Goal: Transaction & Acquisition: Purchase product/service

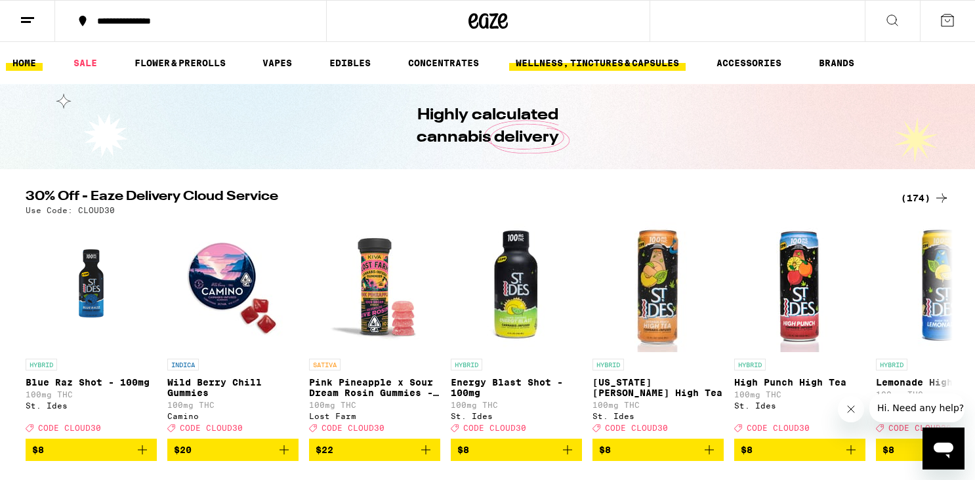
click at [606, 69] on link "WELLNESS, TINCTURES & CAPSULES" at bounding box center [597, 63] width 177 height 16
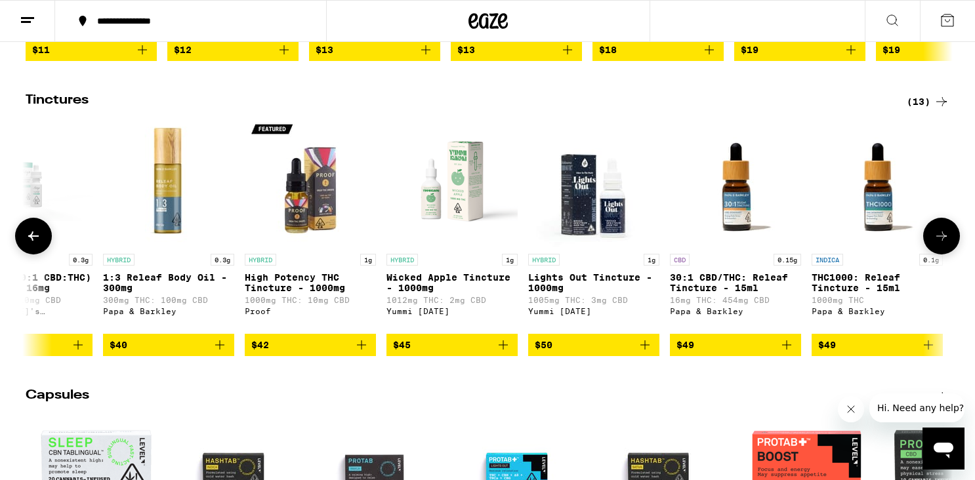
scroll to position [0, 651]
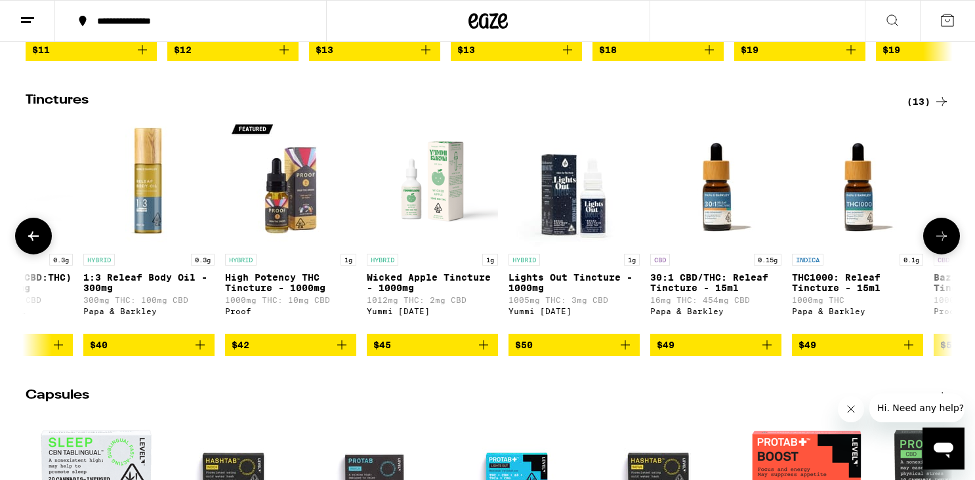
click at [557, 293] on p "Lights Out Tincture - 1000mg" at bounding box center [574, 282] width 131 height 21
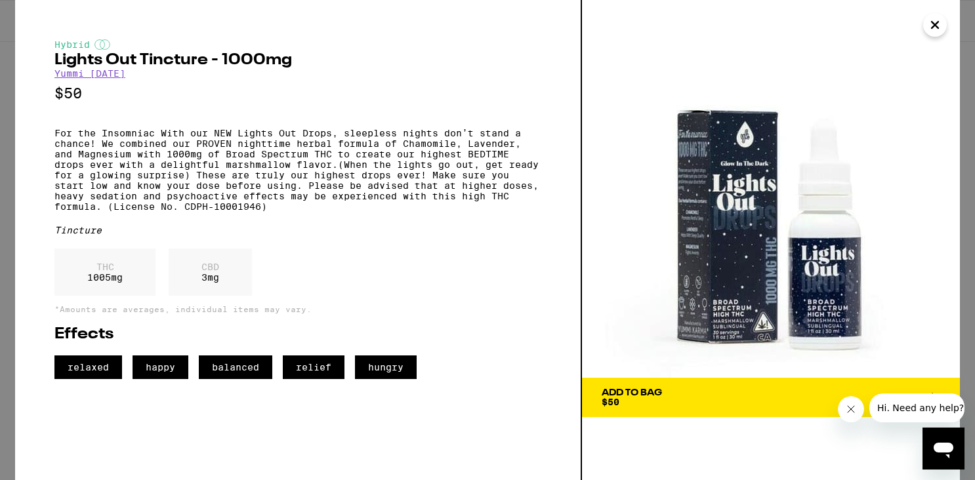
click at [681, 395] on span "Add To Bag $50" at bounding box center [771, 398] width 339 height 18
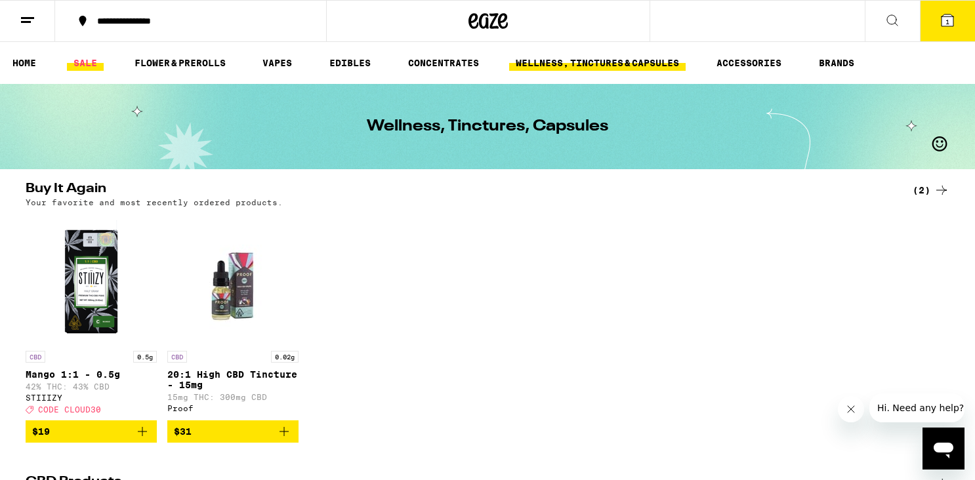
click at [87, 62] on link "SALE" at bounding box center [85, 63] width 37 height 16
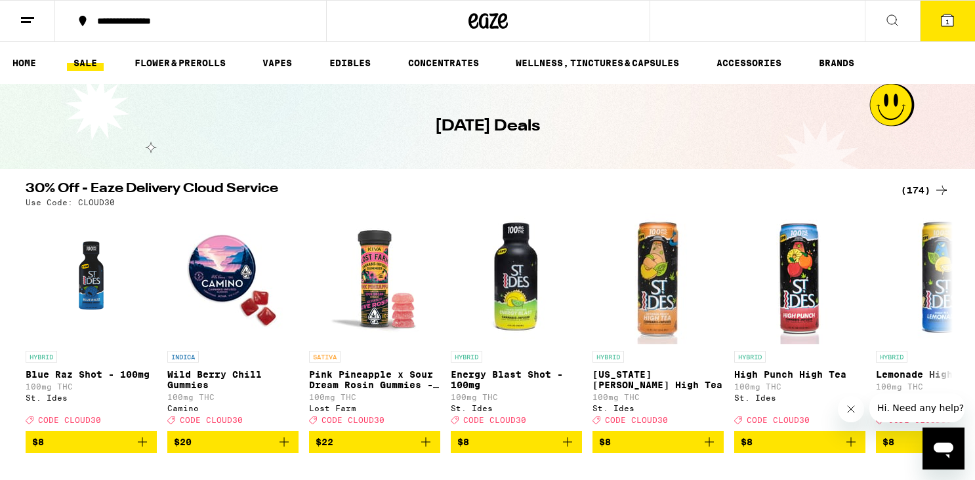
click at [913, 190] on div "(174)" at bounding box center [925, 190] width 49 height 16
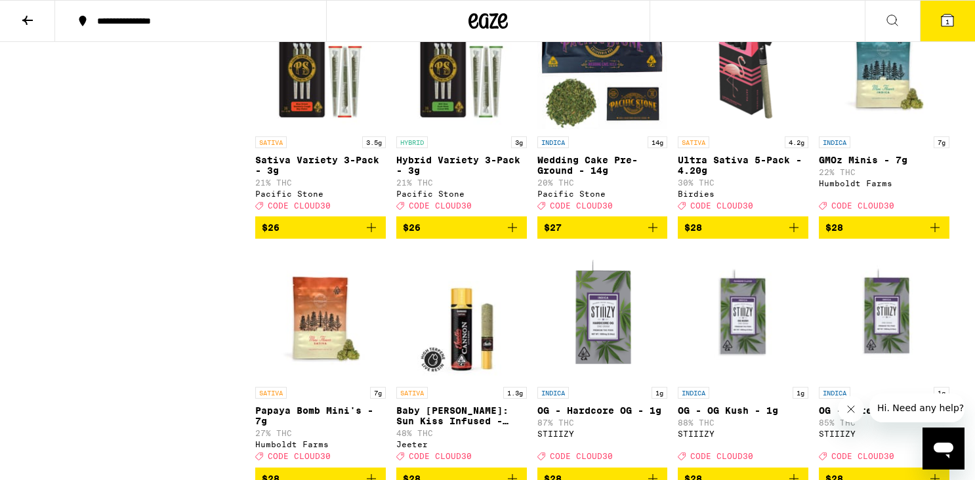
scroll to position [4058, 0]
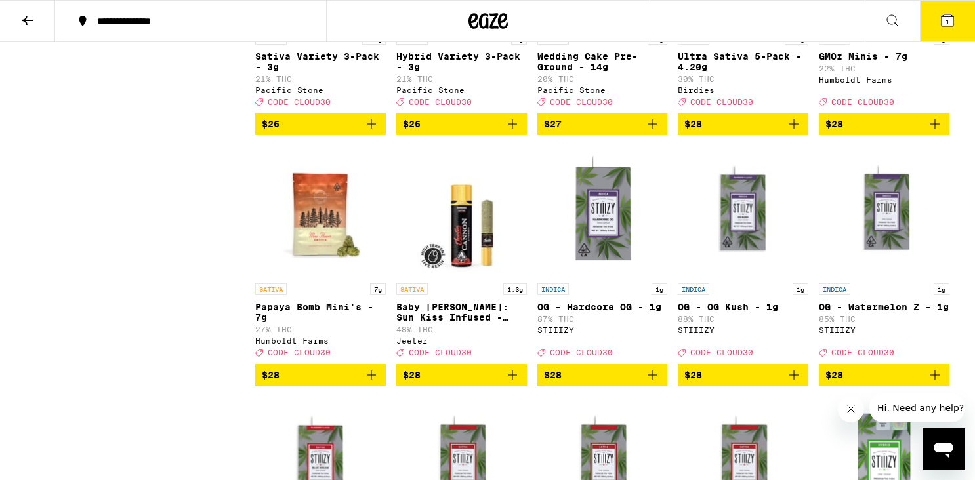
click at [797, 132] on icon "Add to bag" at bounding box center [794, 124] width 16 height 16
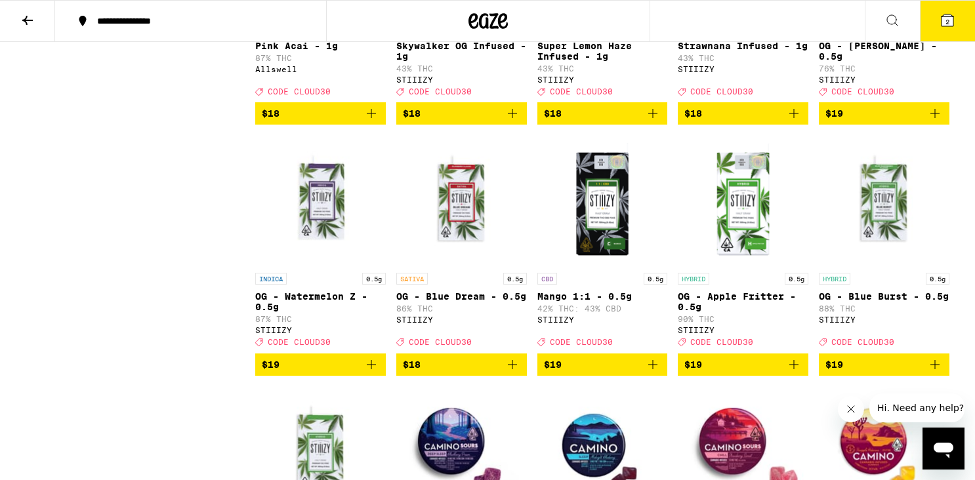
scroll to position [1311, 0]
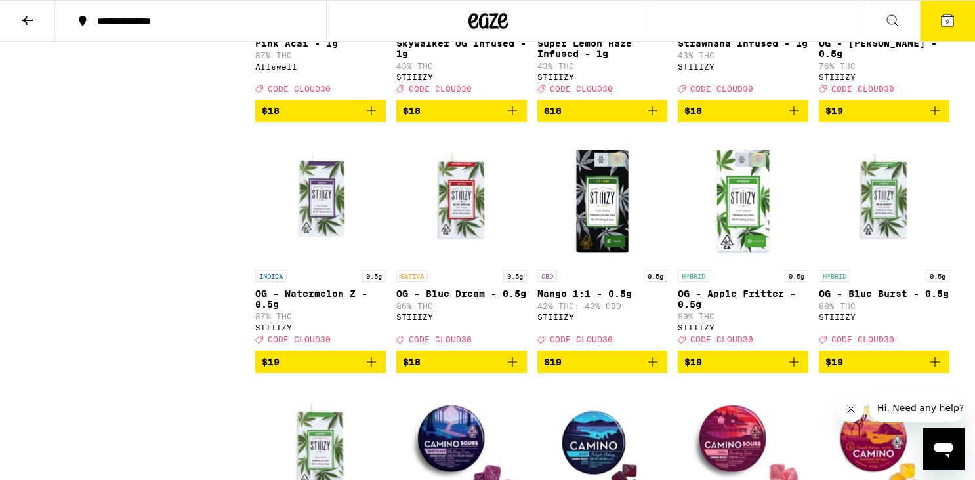
click at [936, 116] on icon "Add to bag" at bounding box center [935, 110] width 9 height 9
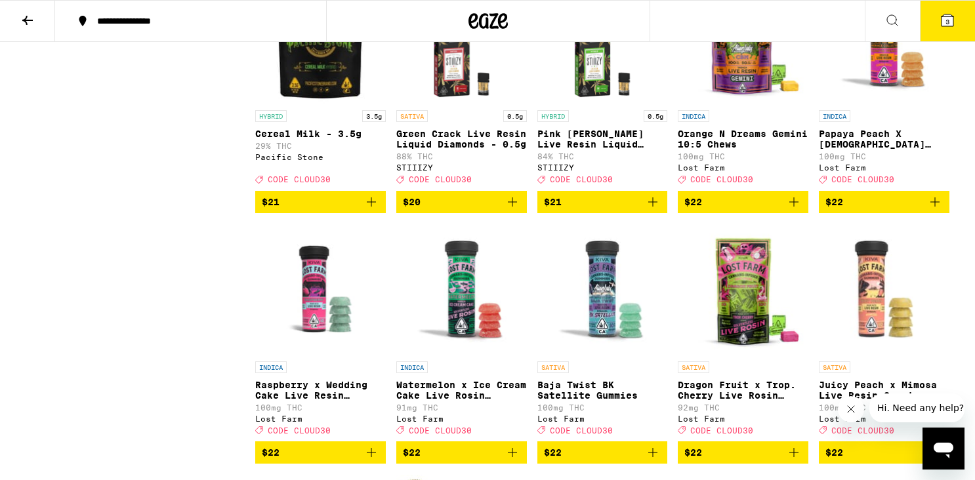
scroll to position [2481, 0]
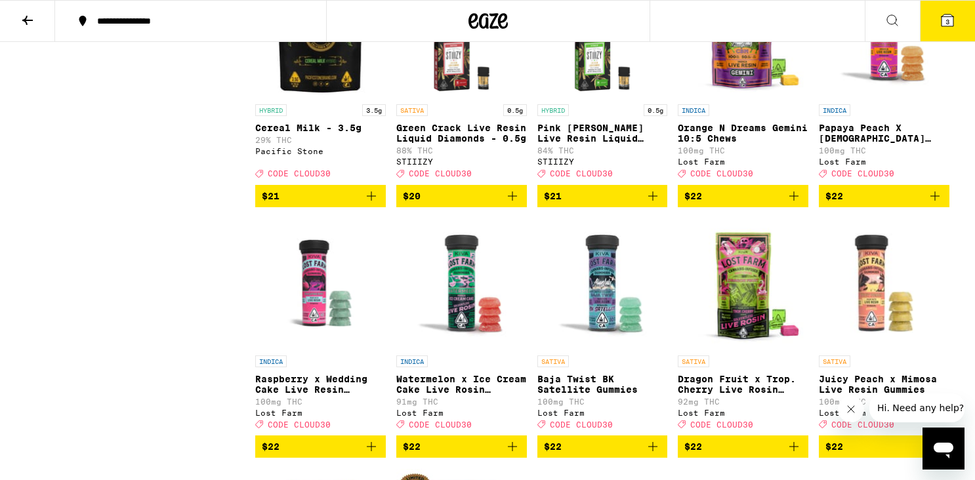
click at [372, 204] on icon "Add to bag" at bounding box center [372, 196] width 16 height 16
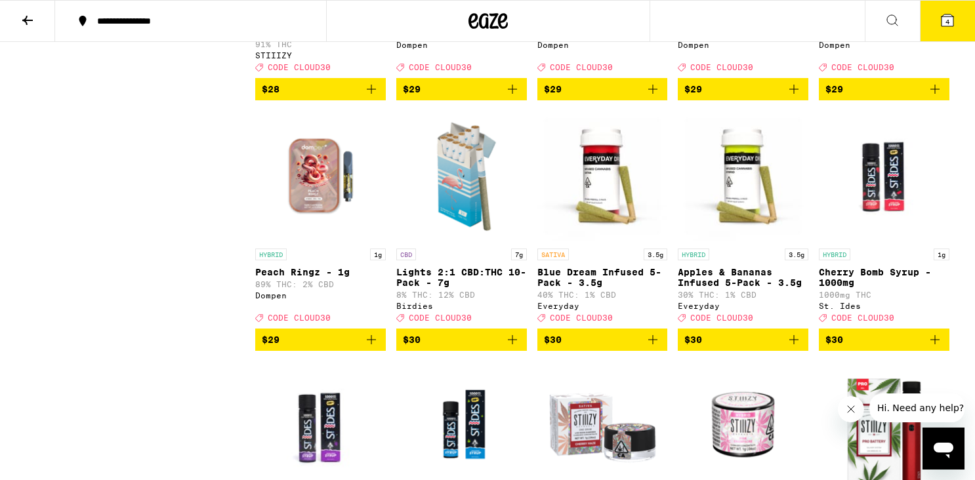
scroll to position [5045, 0]
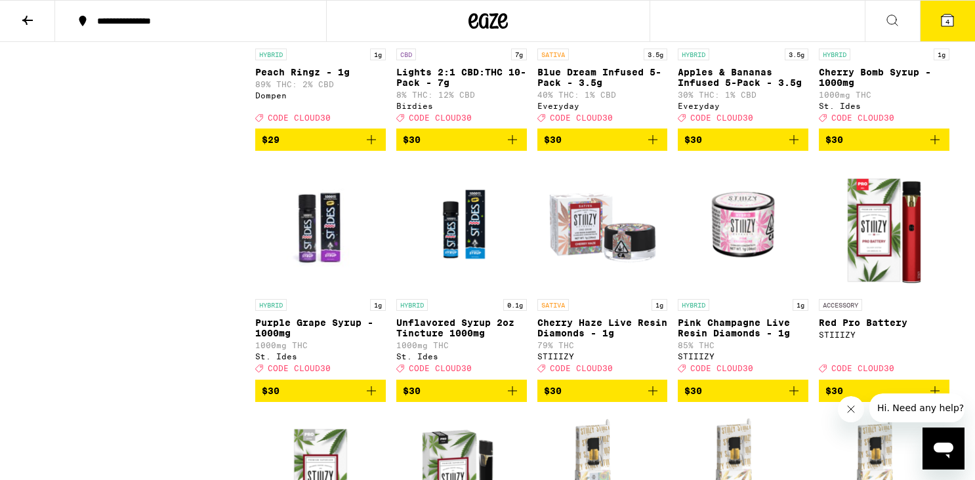
click at [961, 18] on button "4" at bounding box center [947, 21] width 55 height 41
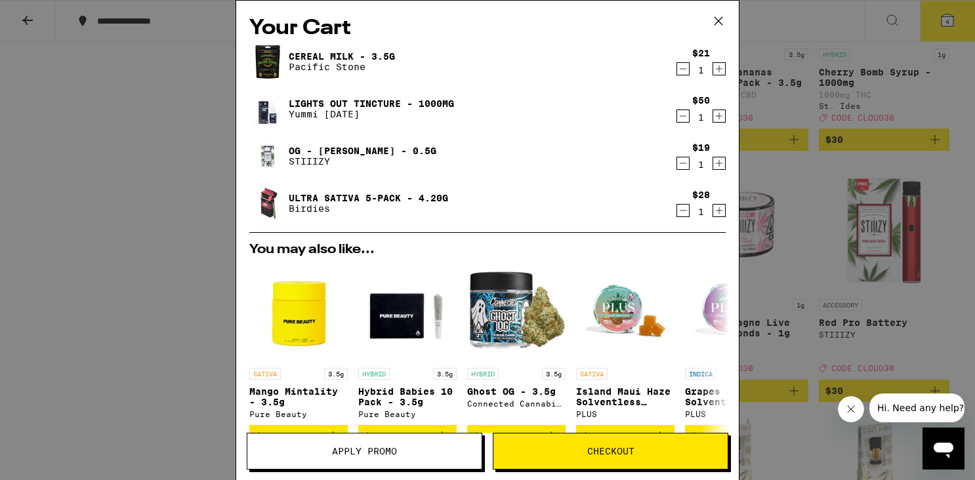
click at [373, 451] on span "Apply Promo" at bounding box center [364, 451] width 65 height 9
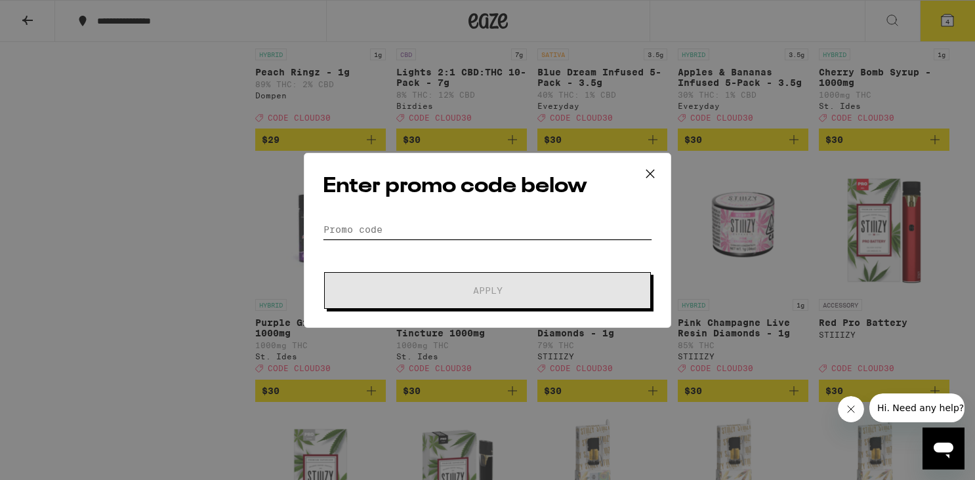
click at [453, 221] on input "Promo Code" at bounding box center [487, 230] width 329 height 20
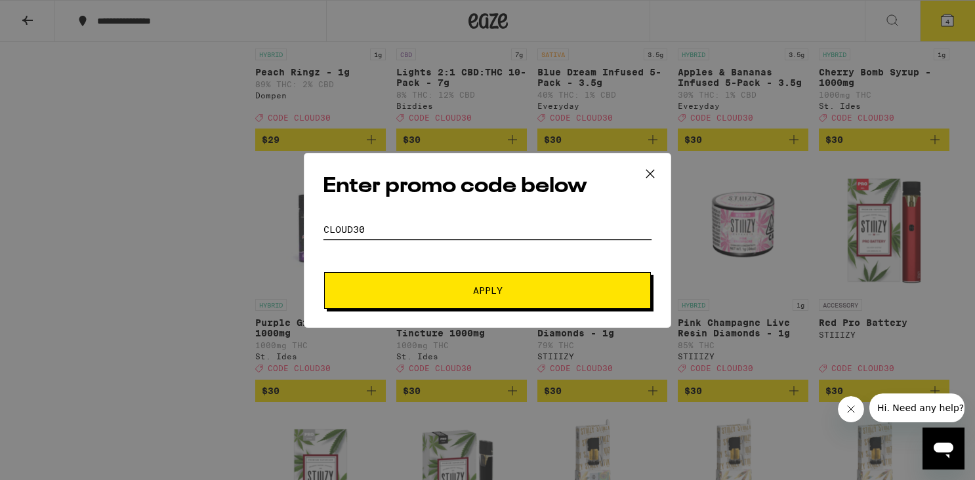
type input "CLOUD30"
click at [446, 272] on button "Apply" at bounding box center [487, 290] width 327 height 37
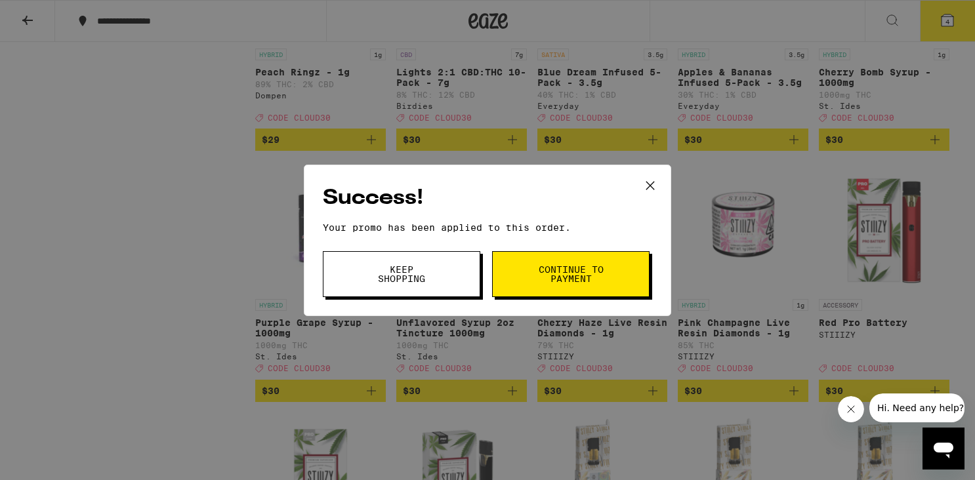
click at [531, 264] on button "Continue to payment" at bounding box center [571, 274] width 158 height 46
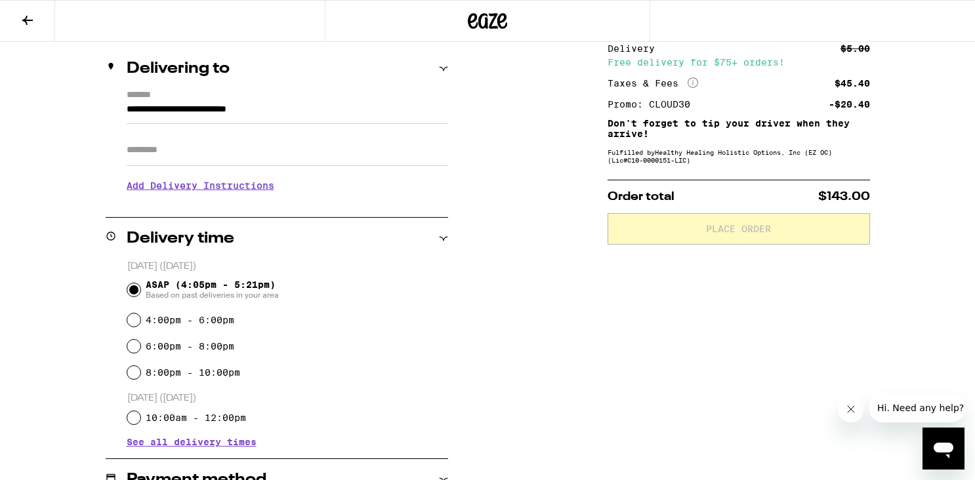
scroll to position [207, 0]
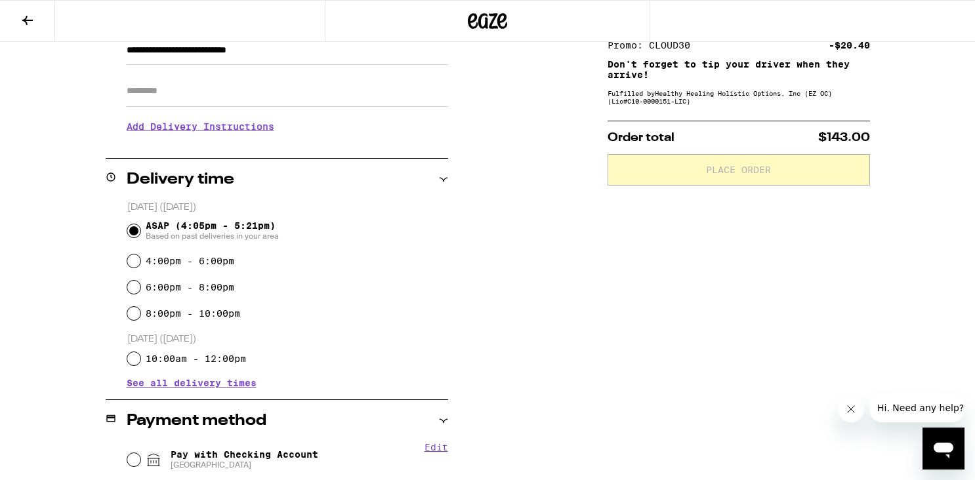
click at [228, 135] on h3 "Add Delivery Instructions" at bounding box center [288, 127] width 322 height 30
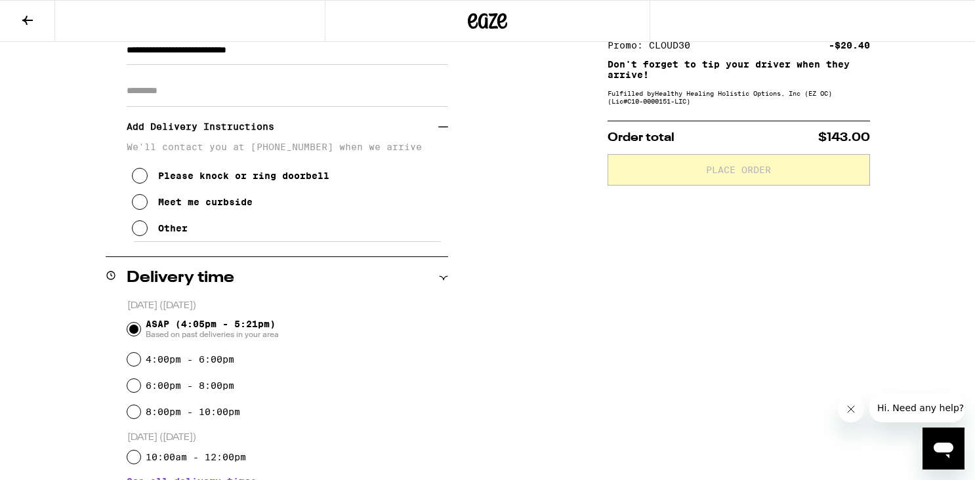
click at [139, 228] on icon at bounding box center [140, 229] width 16 height 16
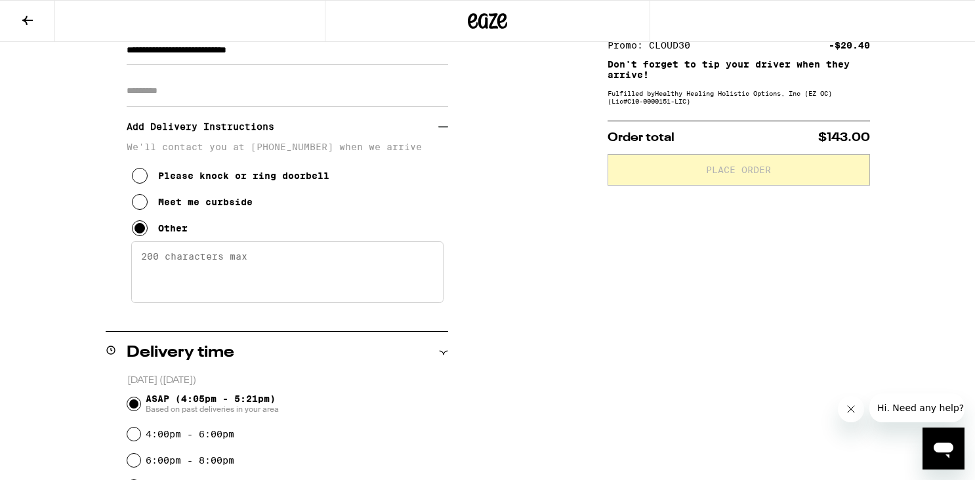
click at [526, 236] on div "**********" at bounding box center [487, 455] width 945 height 1007
click at [279, 270] on textarea "Enter any other delivery instructions you want driver to know" at bounding box center [287, 273] width 312 height 62
paste textarea "[*85235#]."
click at [139, 261] on textarea "[*85235#]" at bounding box center [287, 273] width 312 height 62
click at [199, 289] on textarea "Please use this gate code for entry:[*85235#]" at bounding box center [287, 273] width 312 height 62
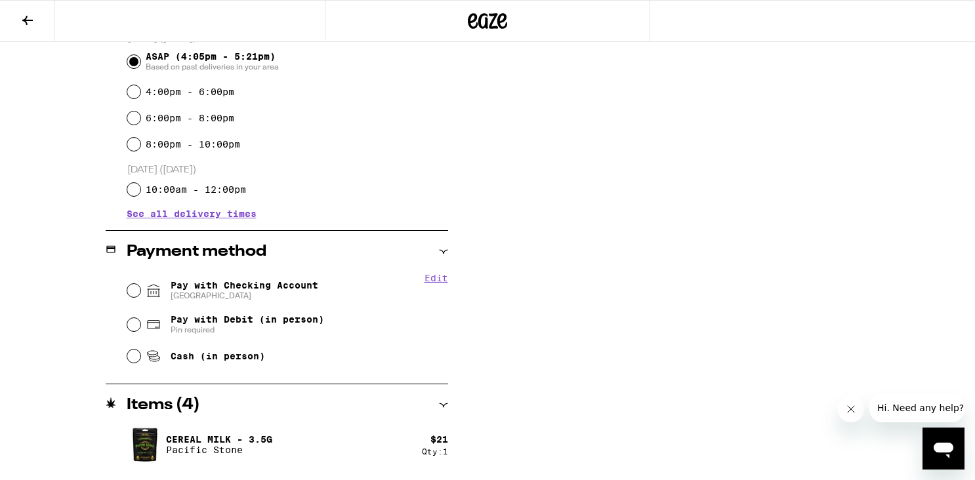
scroll to position [551, 0]
type textarea "Please use this gate code for entry:[*85235#]"
click at [135, 290] on input "Pay with Checking Account CHASE COLLEGE" at bounding box center [133, 289] width 13 height 13
radio input "true"
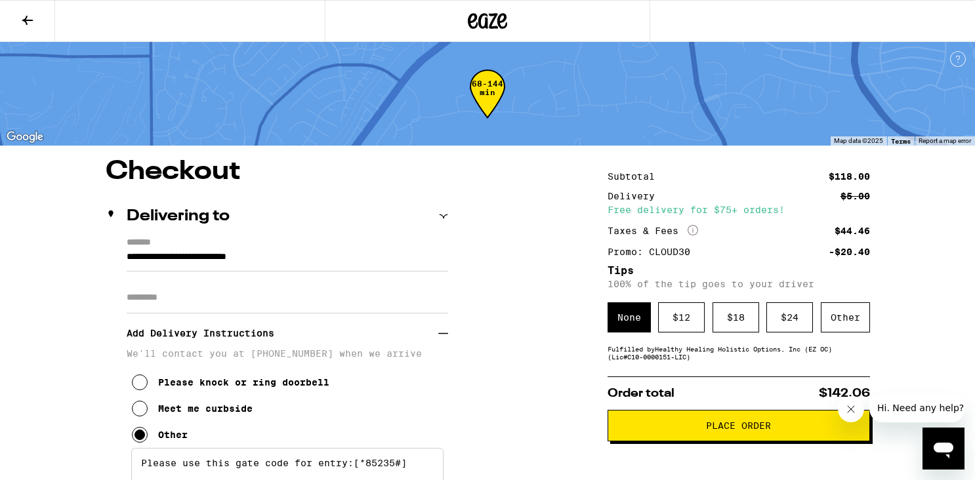
scroll to position [0, 0]
click at [671, 318] on div "$ 12" at bounding box center [681, 318] width 47 height 30
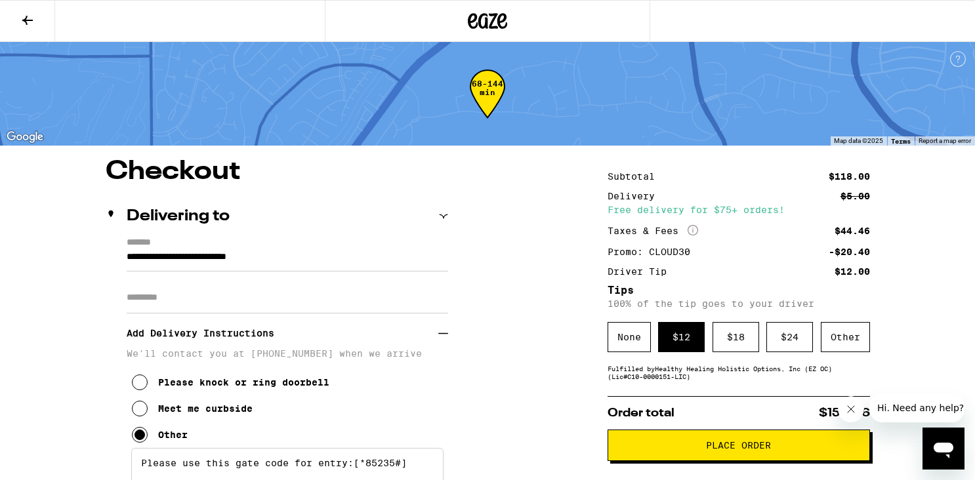
click at [671, 444] on button "Place Order" at bounding box center [739, 446] width 263 height 32
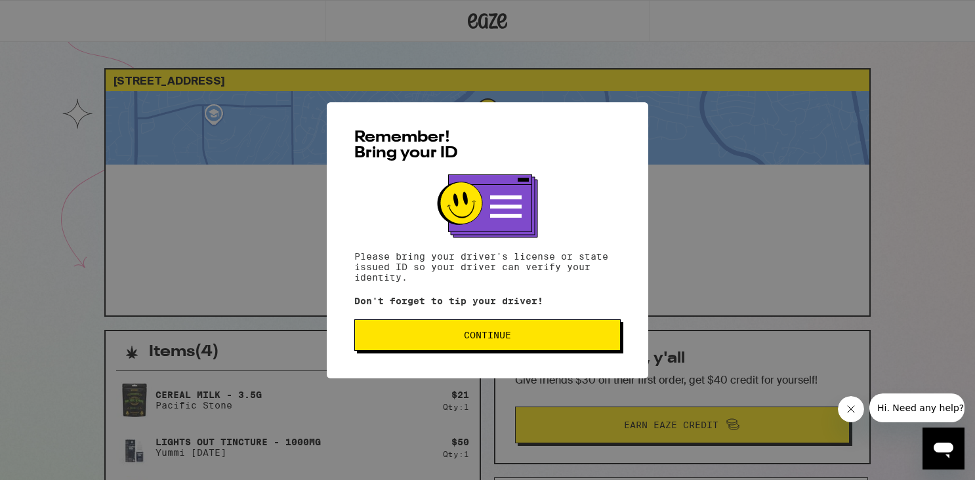
click at [507, 340] on span "Continue" at bounding box center [487, 335] width 47 height 9
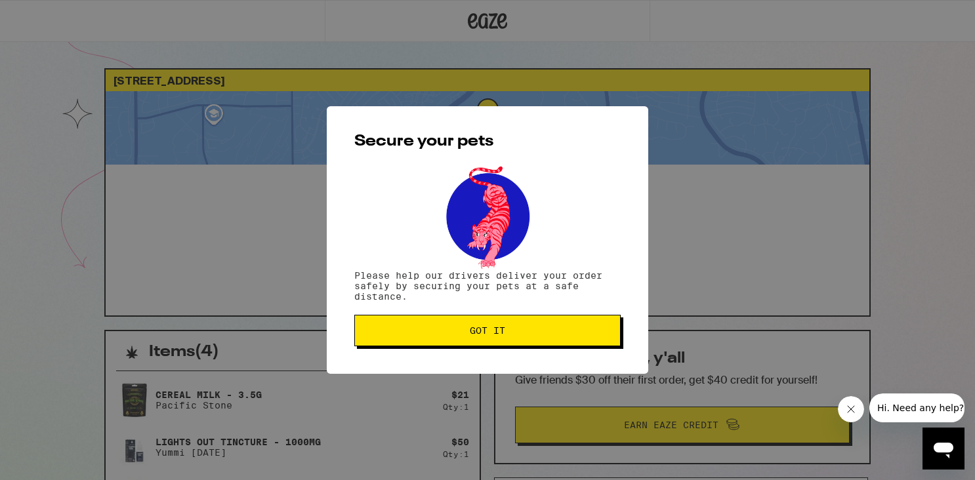
click at [505, 341] on button "Got it" at bounding box center [487, 331] width 266 height 32
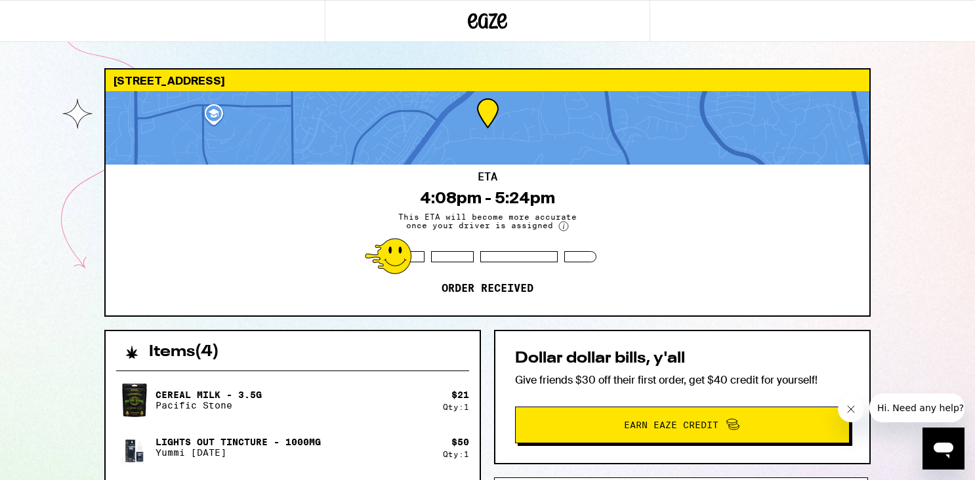
click at [888, 255] on div "2340 W Casper Ct La Habra 90631 ETA 4:08pm - 5:24pm This ETA will become more a…" at bounding box center [487, 396] width 975 height 793
